Goal: Navigation & Orientation: Find specific page/section

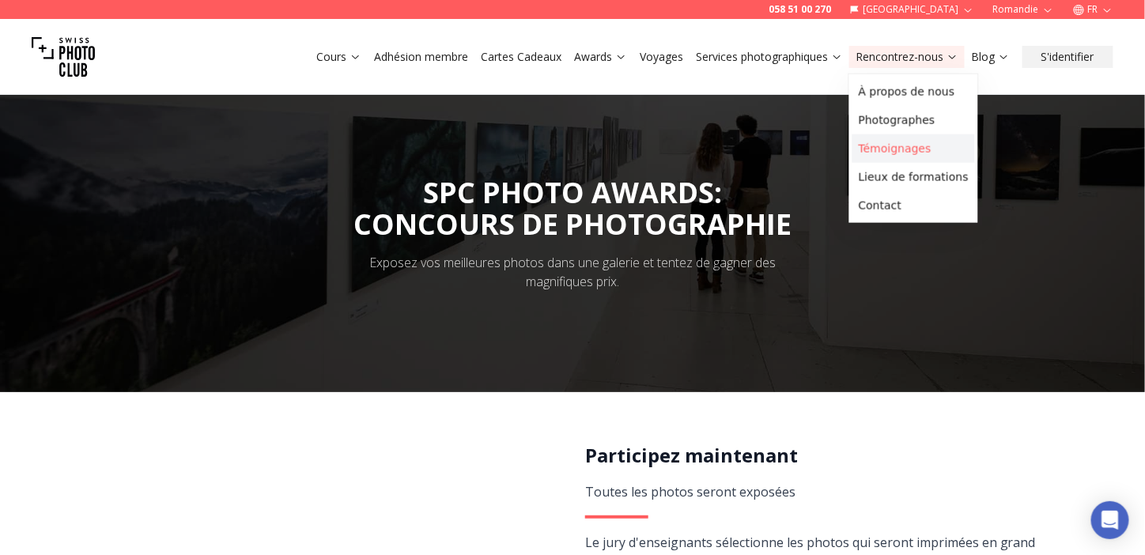
click at [874, 149] on link "Témoignages" at bounding box center [913, 148] width 123 height 28
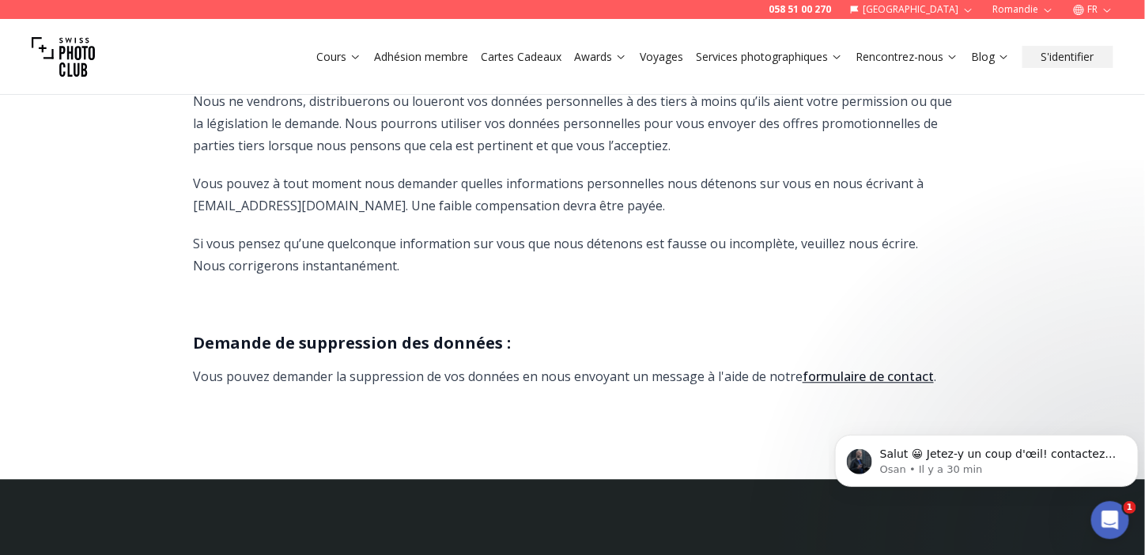
scroll to position [3067, 0]
